Goal: Information Seeking & Learning: Learn about a topic

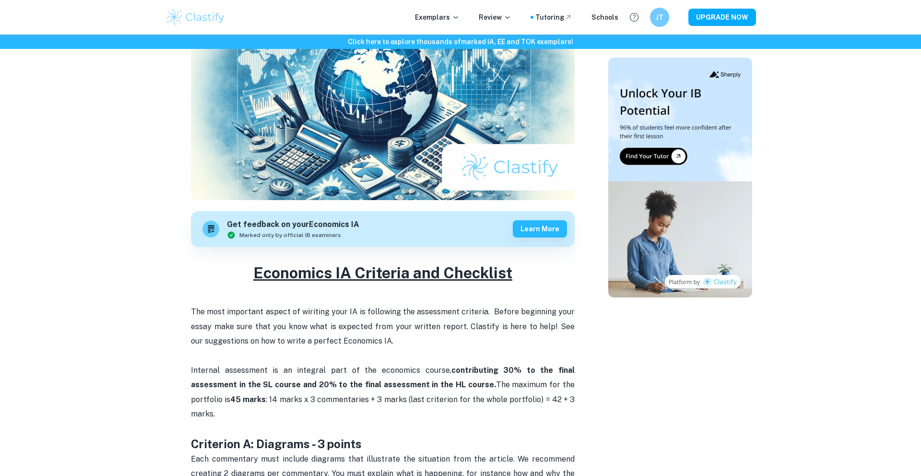
scroll to position [333, 0]
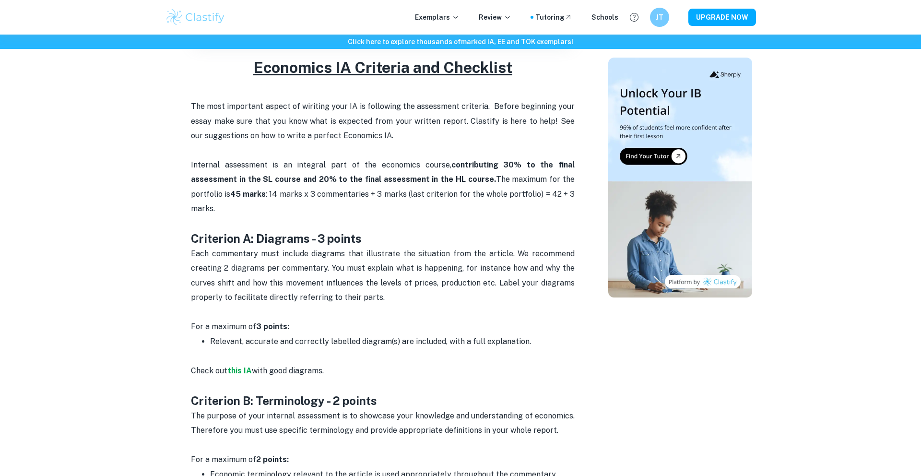
drag, startPoint x: 154, startPoint y: 202, endPoint x: 370, endPoint y: 366, distance: 270.6
click at [370, 364] on p "Check out this IA with good diagrams." at bounding box center [383, 371] width 384 height 44
drag, startPoint x: 189, startPoint y: 222, endPoint x: 534, endPoint y: 334, distance: 363.3
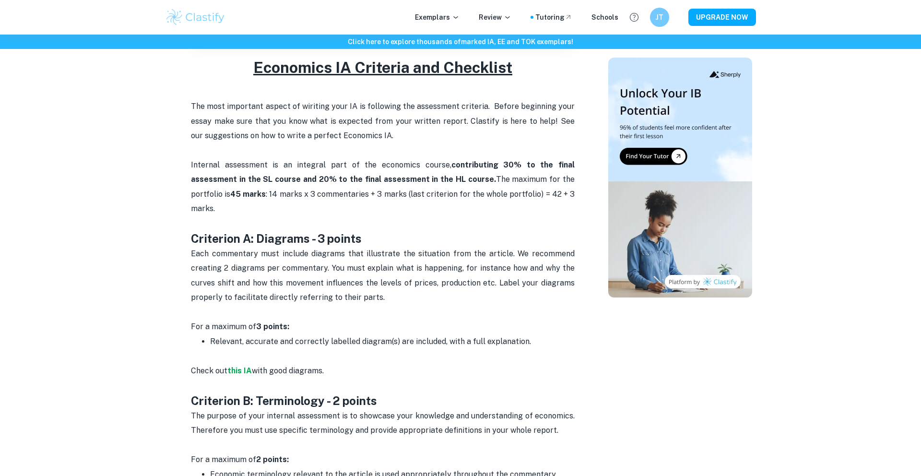
click at [534, 349] on p "Check out this IA with good diagrams." at bounding box center [383, 371] width 384 height 44
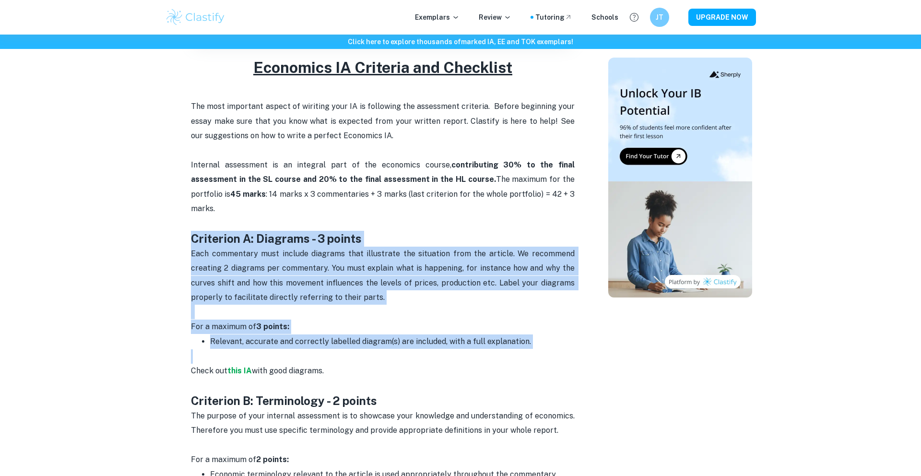
drag, startPoint x: 534, startPoint y: 334, endPoint x: 180, endPoint y: 223, distance: 371.1
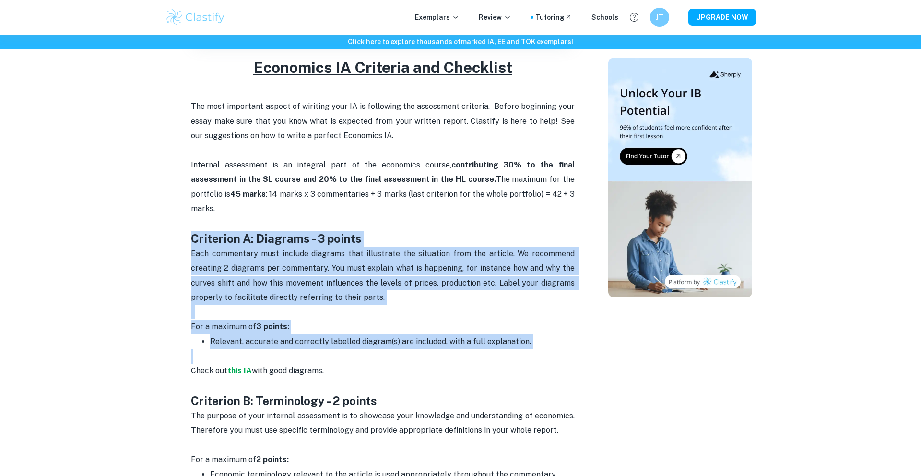
drag, startPoint x: 185, startPoint y: 221, endPoint x: 501, endPoint y: 336, distance: 337.1
copy div "Criterion A: Diagrams - 3 points Each commentary must include diagrams that ill…"
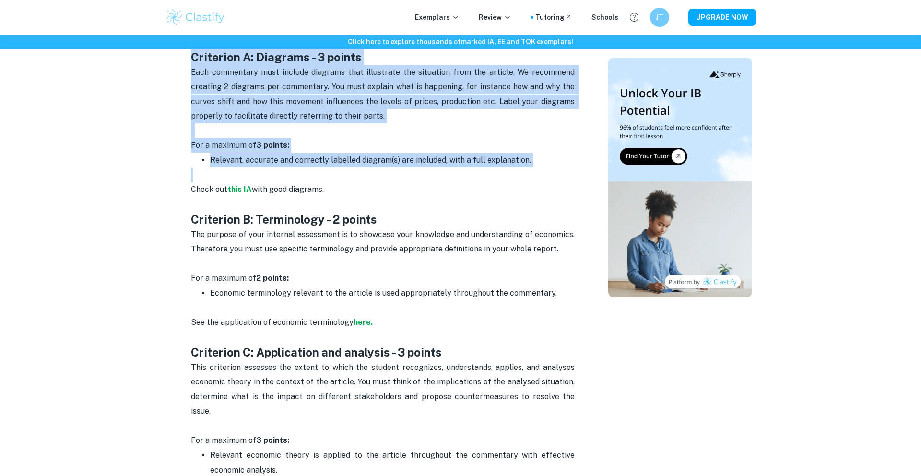
scroll to position [532, 0]
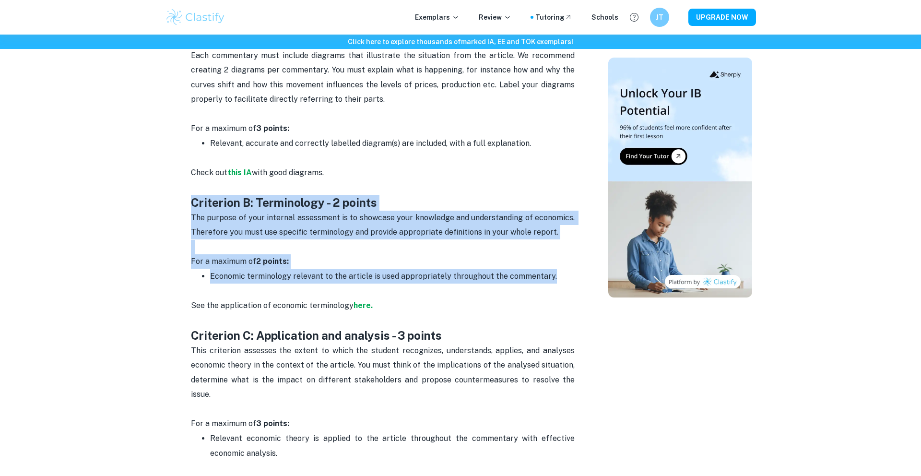
drag, startPoint x: 176, startPoint y: 183, endPoint x: 548, endPoint y: 258, distance: 379.6
click at [548, 258] on div "Economics IA Criteria and Checklist By [PERSON_NAME] • [DATE] Get feedback on y…" at bounding box center [383, 400] width 428 height 1692
copy div "Criterion B: Terminology - 2 points The purpose of your internal assessment is …"
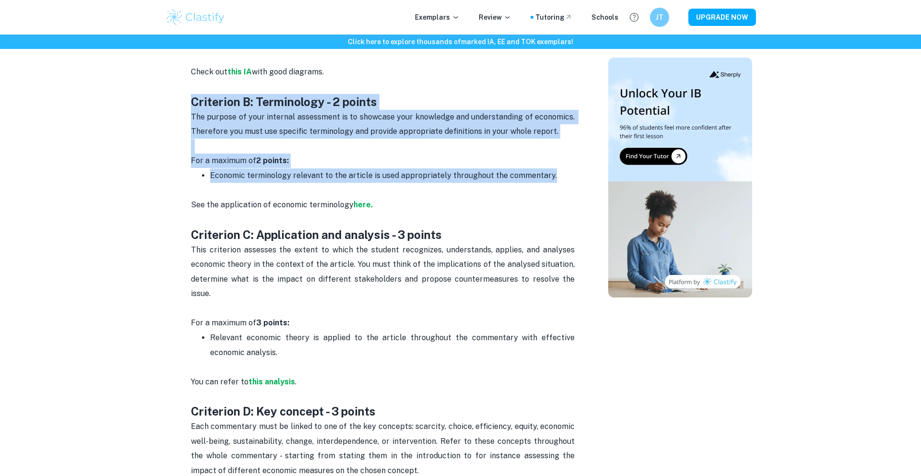
scroll to position [701, 0]
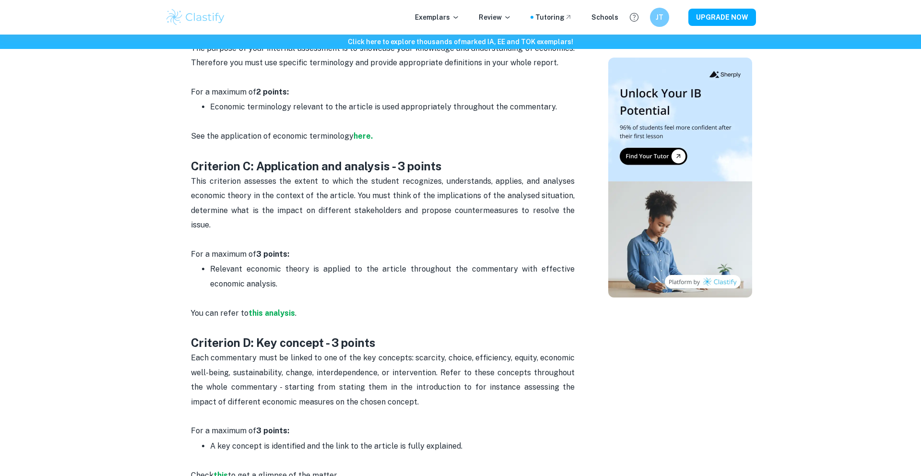
drag, startPoint x: 176, startPoint y: 143, endPoint x: 268, endPoint y: 237, distance: 131.3
click at [288, 238] on div "Economics IA Criteria and Checklist By [PERSON_NAME] • [DATE] Get feedback on y…" at bounding box center [383, 231] width 428 height 1692
drag, startPoint x: 193, startPoint y: 151, endPoint x: 276, endPoint y: 250, distance: 129.4
click at [276, 250] on div "Economics IA Criteria and Checklist The most important aspect of wiriting your …" at bounding box center [383, 335] width 384 height 1291
copy div "Criterion C: Application and analysis - 3 points This criterion assesses the ex…"
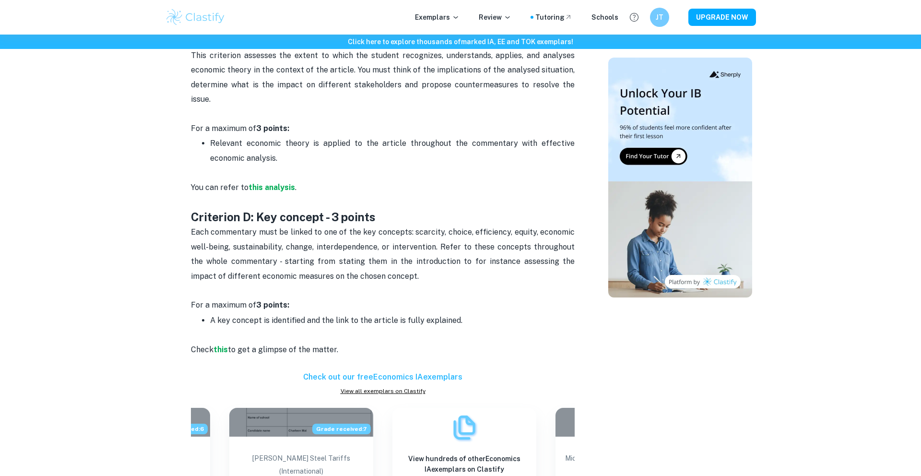
scroll to position [833, 0]
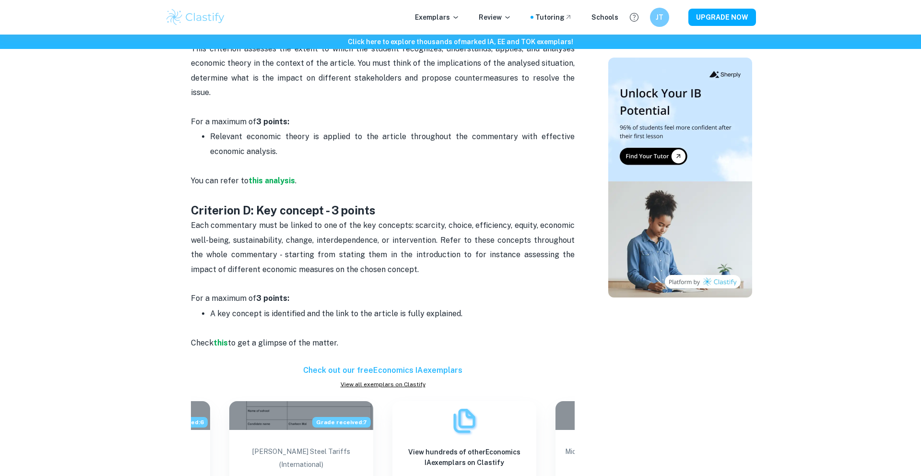
drag, startPoint x: 186, startPoint y: 170, endPoint x: 486, endPoint y: 281, distance: 320.3
click at [486, 281] on div "Economics IA Criteria and Checklist By [PERSON_NAME] • [DATE] Get feedback on y…" at bounding box center [383, 98] width 428 height 1692
copy div "Criterion D: Key concept - 3 points Each commentary must be linked to one of th…"
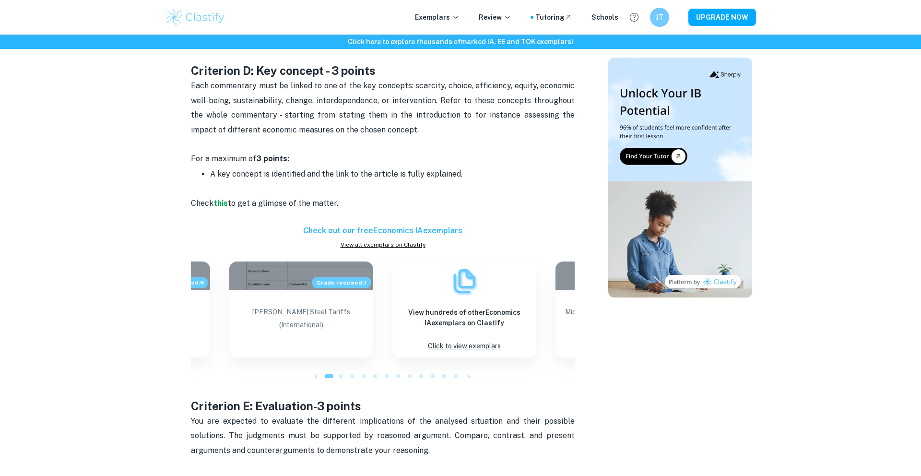
scroll to position [1193, 0]
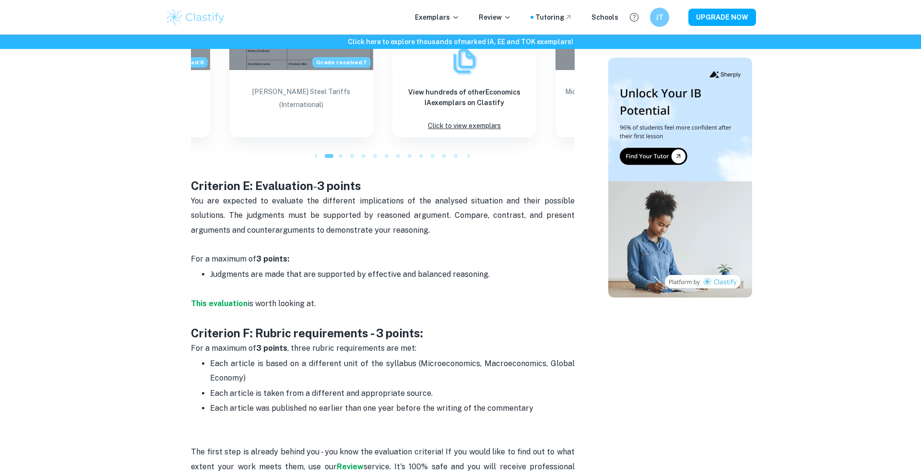
drag, startPoint x: 176, startPoint y: 152, endPoint x: 502, endPoint y: 241, distance: 338.1
copy div "Criterion E: Evaluation - 3 points You are expected to evaluate the different i…"
